Goal: Find specific page/section: Find specific page/section

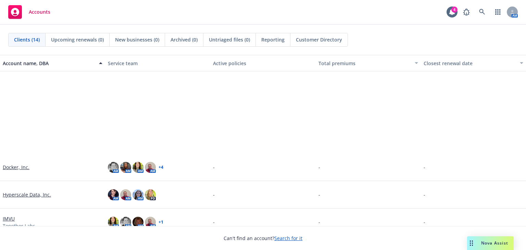
scroll to position [110, 0]
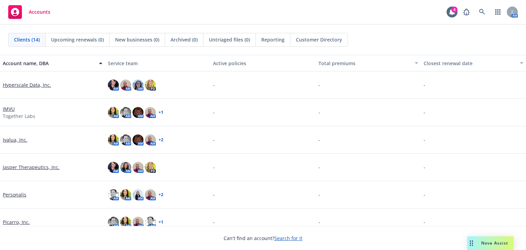
click at [15, 140] on link "Ivalua, Inc." at bounding box center [15, 139] width 25 height 7
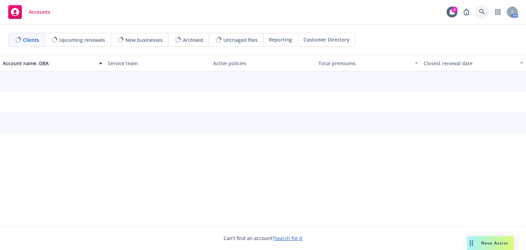
click at [482, 10] on icon at bounding box center [482, 12] width 6 height 6
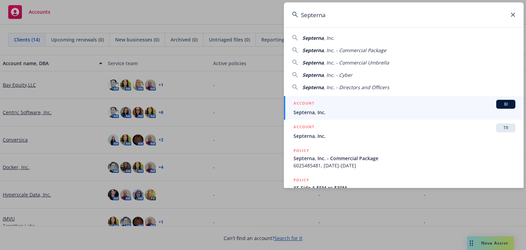
type input "Septerna"
click at [319, 117] on link "ACCOUNT BI Septerna, Inc." at bounding box center [404, 108] width 240 height 24
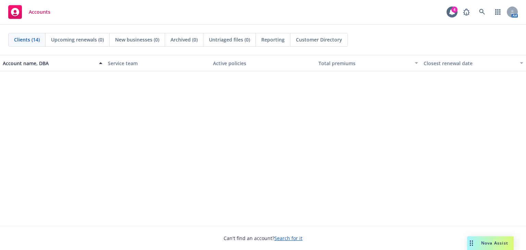
scroll to position [229, 0]
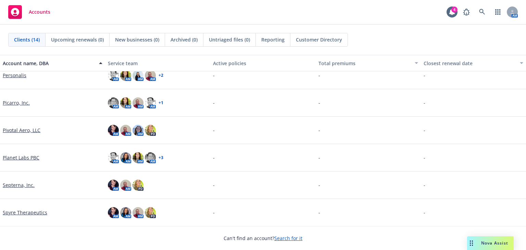
click at [13, 185] on link "Septerna, Inc." at bounding box center [19, 184] width 32 height 7
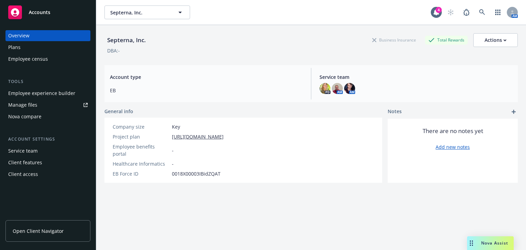
click at [22, 93] on div "Employee experience builder" at bounding box center [41, 93] width 67 height 11
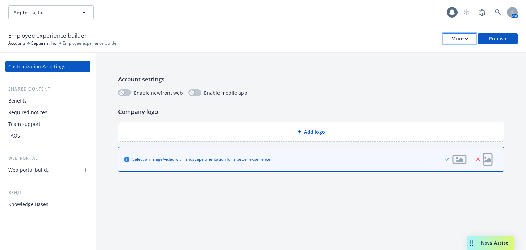
click at [469, 36] on button "More" at bounding box center [459, 38] width 33 height 11
click at [251, 25] on div "Septerna, Inc. Septerna, Inc. 4 AM" at bounding box center [263, 12] width 526 height 25
click at [466, 36] on div "More" at bounding box center [459, 39] width 17 height 10
drag, startPoint x: 225, startPoint y: 9, endPoint x: 221, endPoint y: 10, distance: 4.5
click at [225, 10] on div "Septerna, Inc. Septerna, Inc." at bounding box center [227, 12] width 438 height 14
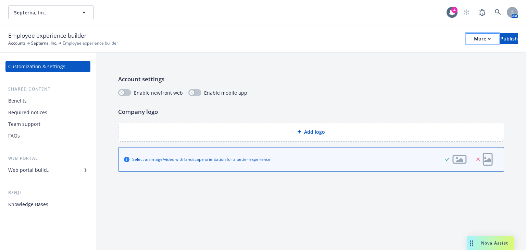
click at [474, 41] on div "More" at bounding box center [482, 39] width 17 height 10
click at [257, 58] on div "Account settings Enable newfront web Enable mobile app Company logo Add logo Se…" at bounding box center [311, 123] width 430 height 141
